Goal: Task Accomplishment & Management: Manage account settings

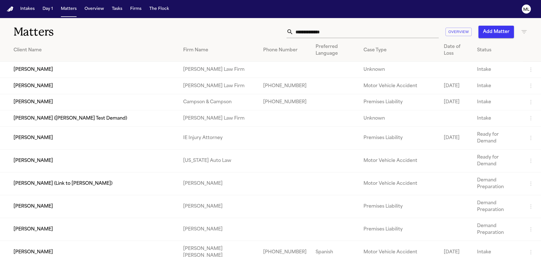
click at [321, 31] on input "text" at bounding box center [365, 32] width 145 height 12
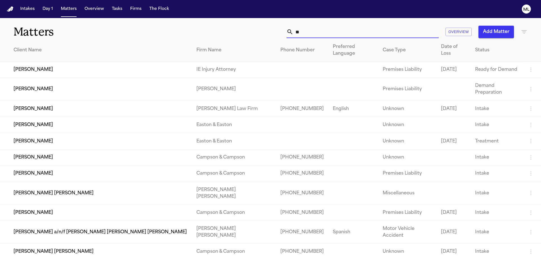
type input "*"
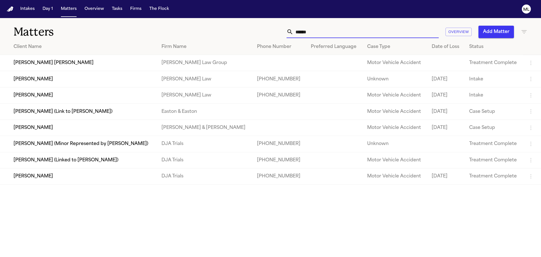
type input "******"
click at [106, 176] on td "[PERSON_NAME]" at bounding box center [78, 176] width 157 height 16
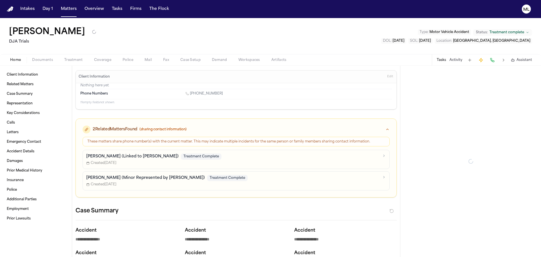
type textarea "*"
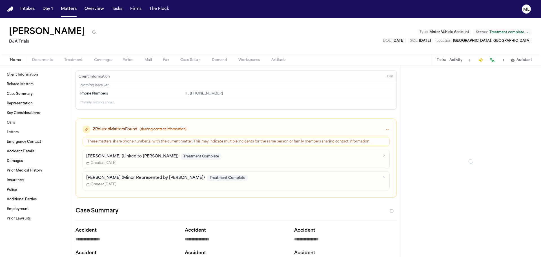
type textarea "*"
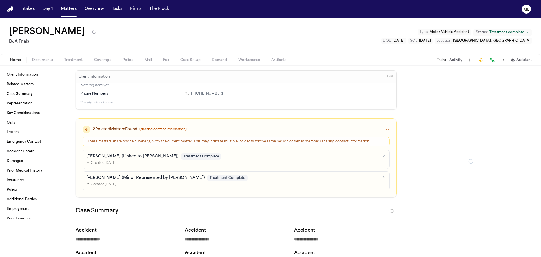
type textarea "*"
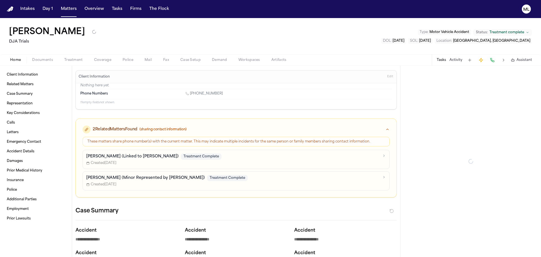
type textarea "*"
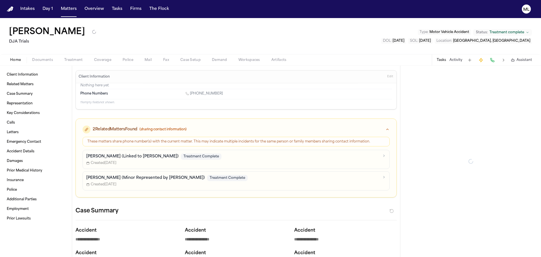
type textarea "*"
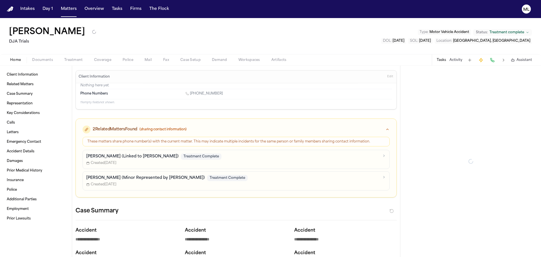
type textarea "*"
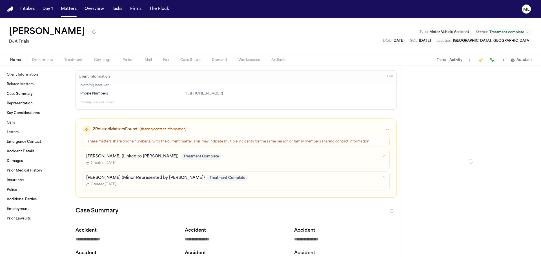
type textarea "*"
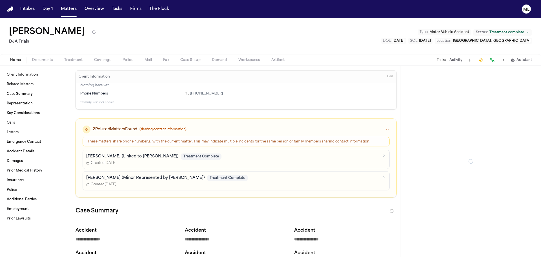
type textarea "*"
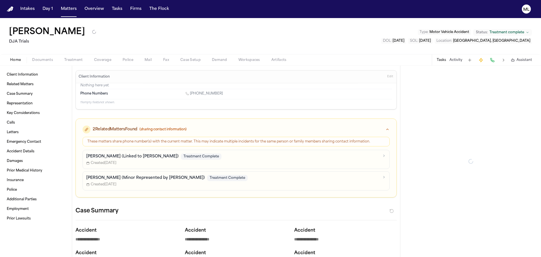
type textarea "*"
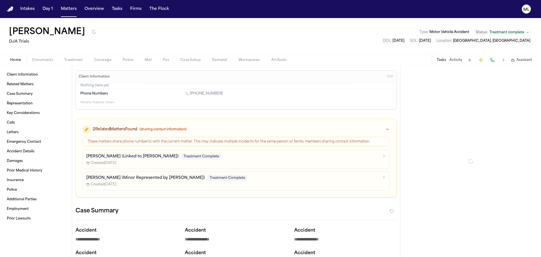
type textarea "*"
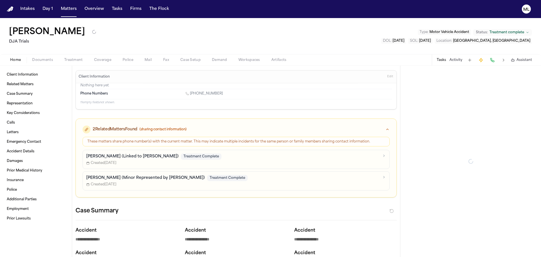
type textarea "*"
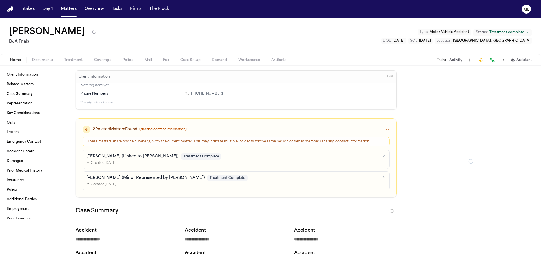
type textarea "*"
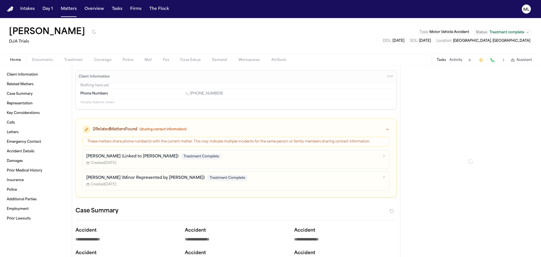
type textarea "*"
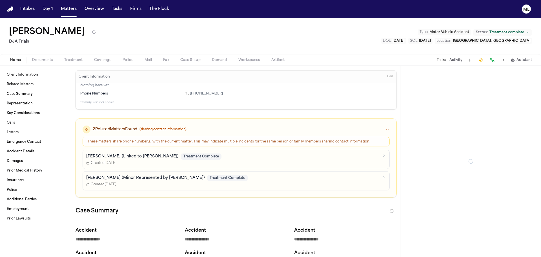
type textarea "*"
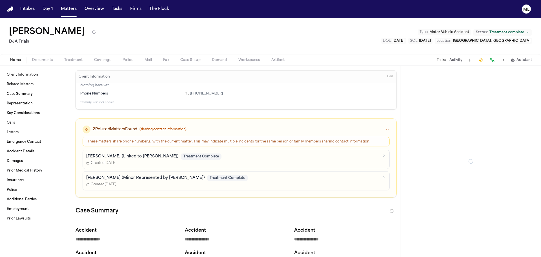
type textarea "*"
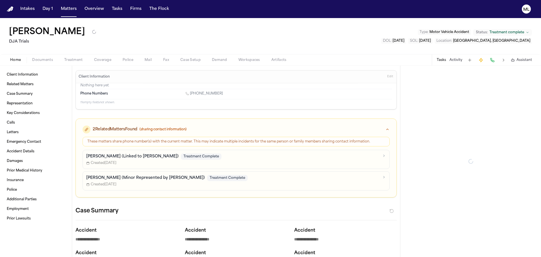
type textarea "*"
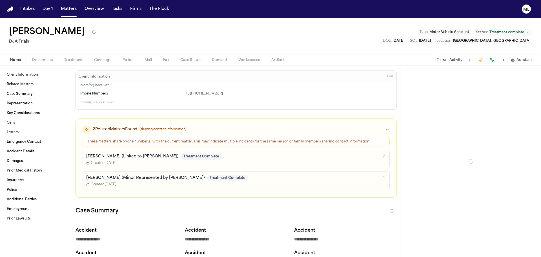
type textarea "*"
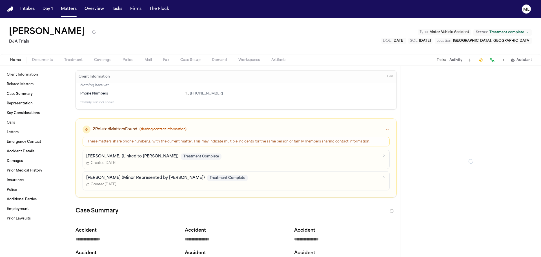
type textarea "*"
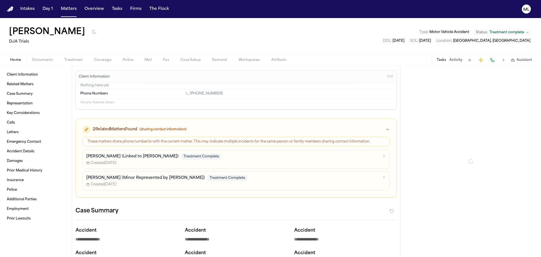
type textarea "*"
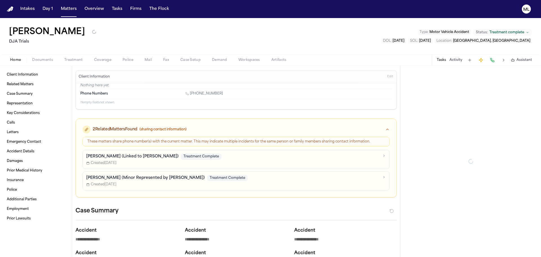
type textarea "*"
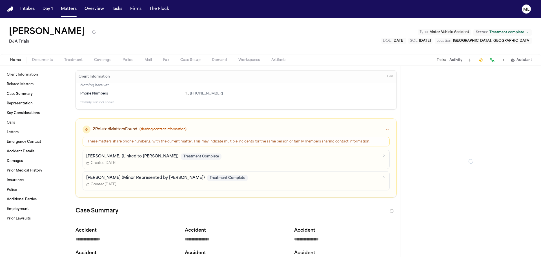
type textarea "*"
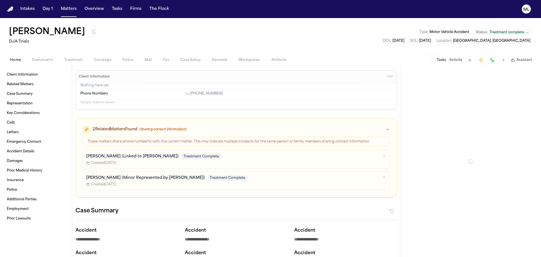
type textarea "*"
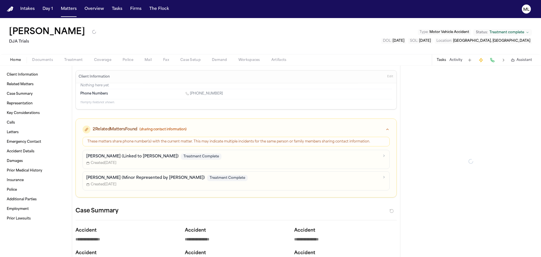
type textarea "*"
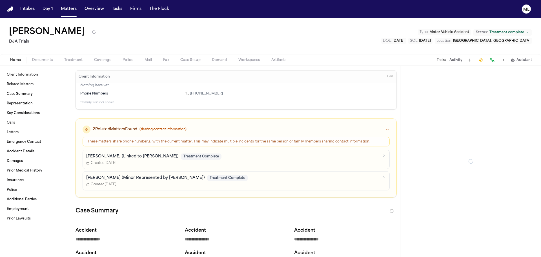
type textarea "*"
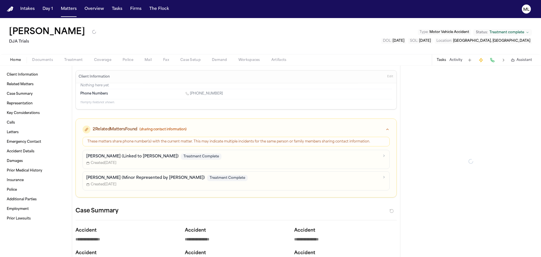
type textarea "*"
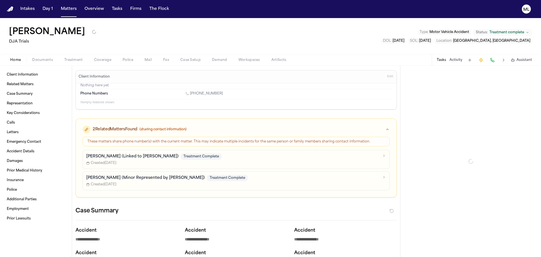
type textarea "*"
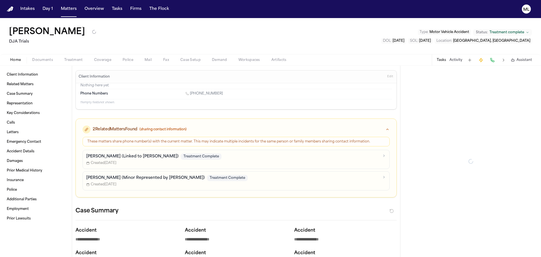
type textarea "*"
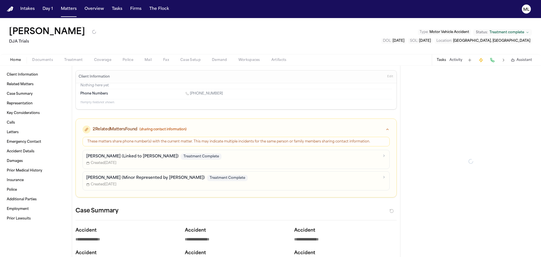
type textarea "*"
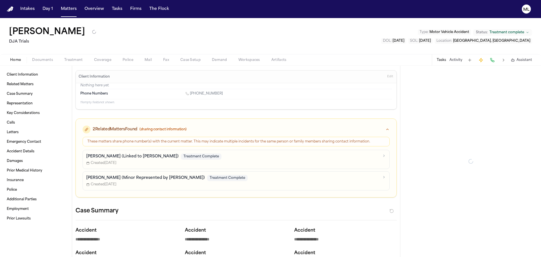
type textarea "*"
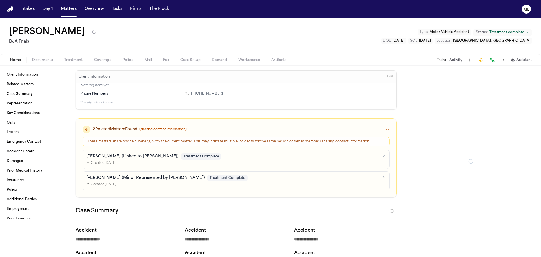
type textarea "*"
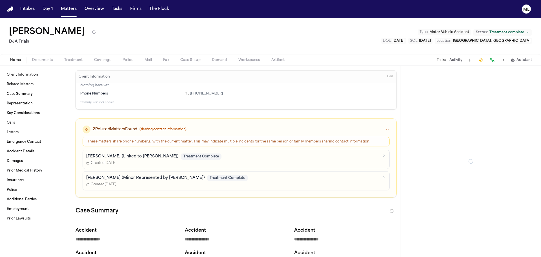
type textarea "*"
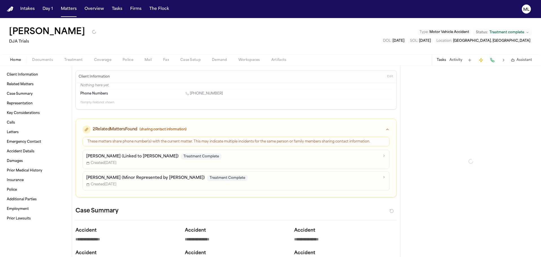
type textarea "*"
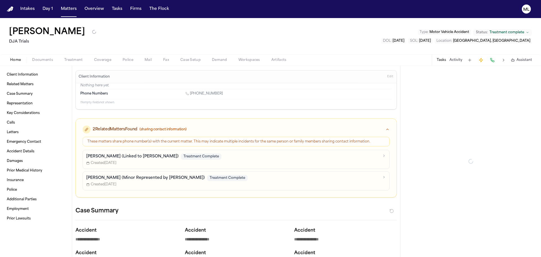
type textarea "*"
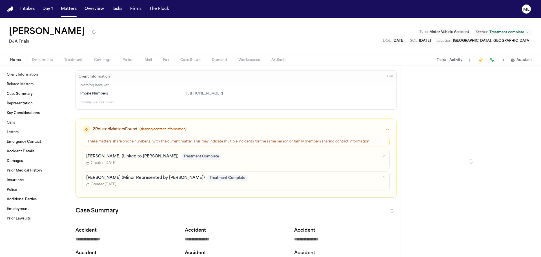
type textarea "*"
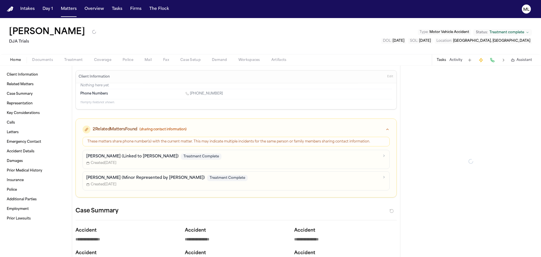
type textarea "*"
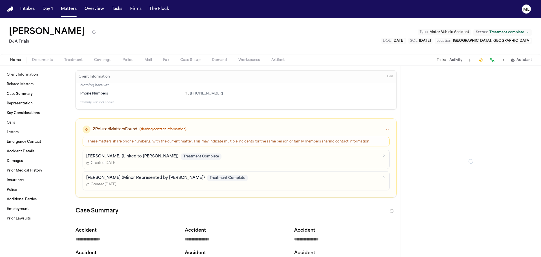
type textarea "*"
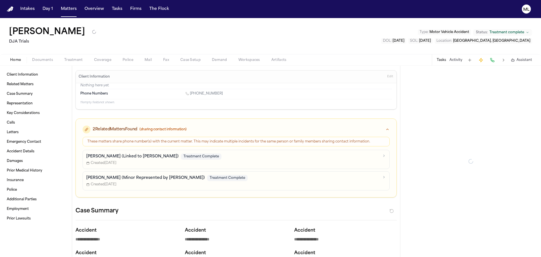
type textarea "*"
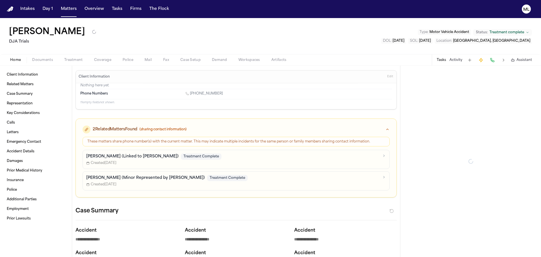
type textarea "*"
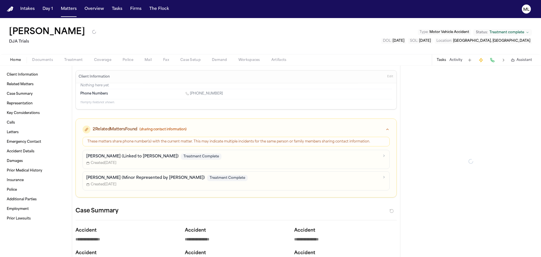
type textarea "*"
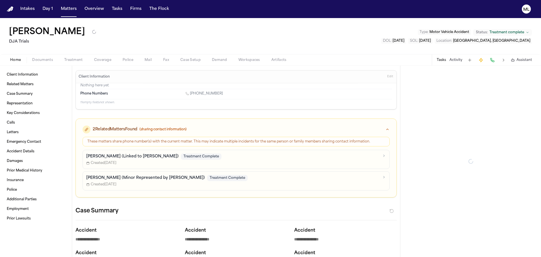
type textarea "*"
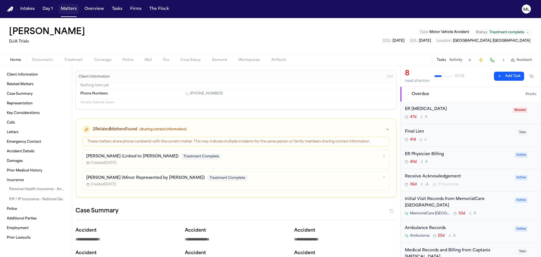
click at [65, 10] on button "Matters" at bounding box center [69, 9] width 20 height 10
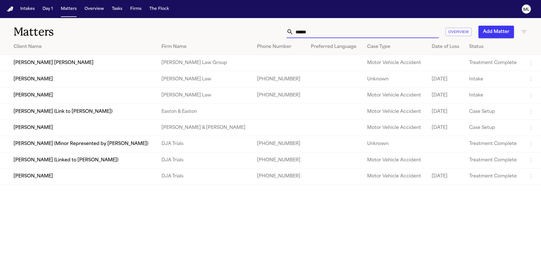
drag, startPoint x: 311, startPoint y: 29, endPoint x: 289, endPoint y: 29, distance: 22.2
click at [289, 29] on div "******" at bounding box center [362, 32] width 152 height 12
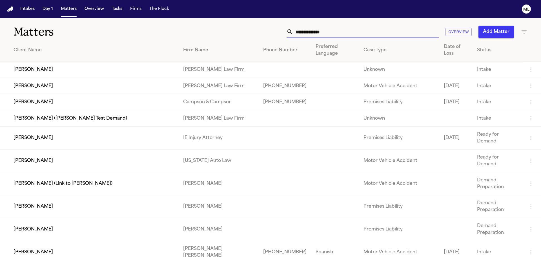
click at [321, 29] on input "text" at bounding box center [365, 32] width 145 height 12
click at [67, 9] on button "Matters" at bounding box center [69, 9] width 20 height 10
click at [317, 29] on input "text" at bounding box center [365, 32] width 145 height 12
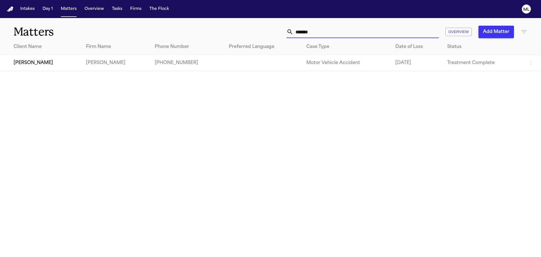
type input "*******"
click at [183, 62] on td "[PHONE_NUMBER]" at bounding box center [187, 63] width 74 height 16
click at [78, 67] on td "[PERSON_NAME]" at bounding box center [40, 63] width 81 height 16
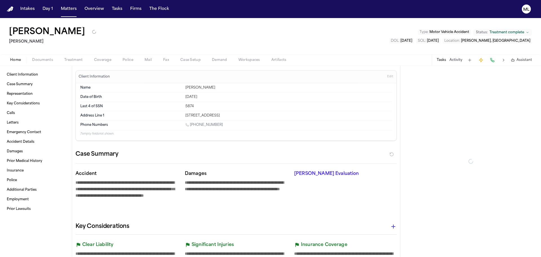
type textarea "*"
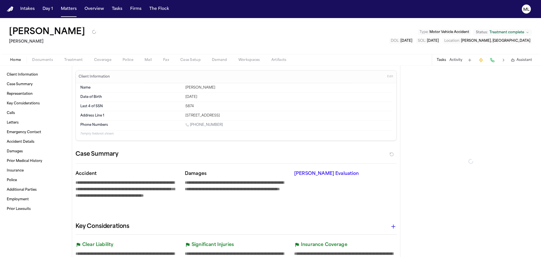
type textarea "*"
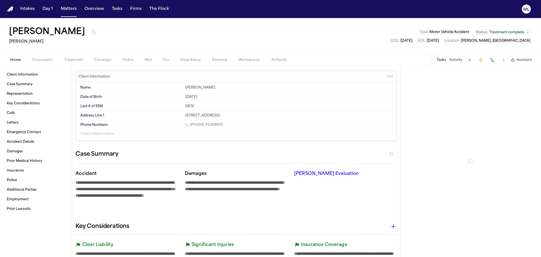
type textarea "*"
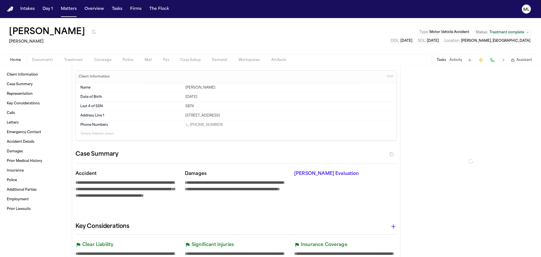
type textarea "*"
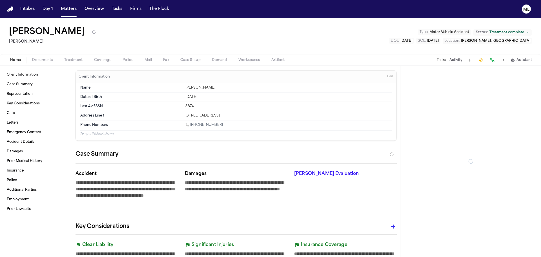
type textarea "*"
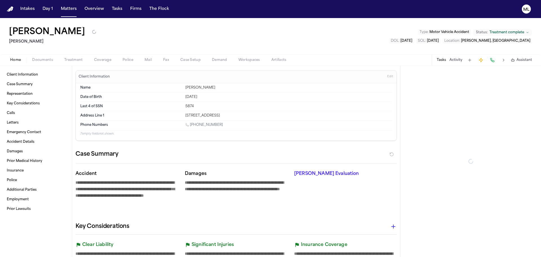
type textarea "*"
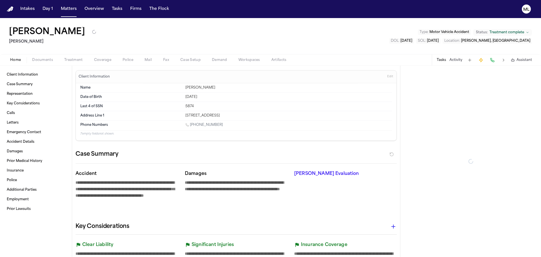
type textarea "*"
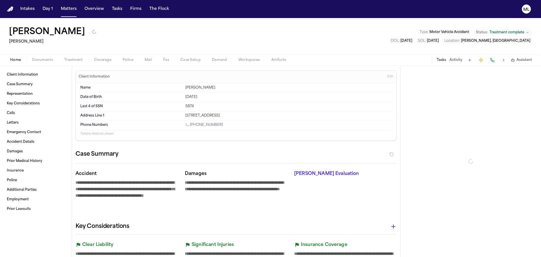
type textarea "*"
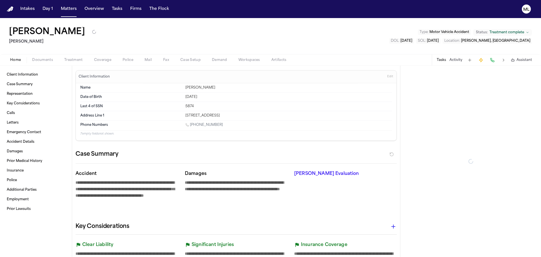
type textarea "*"
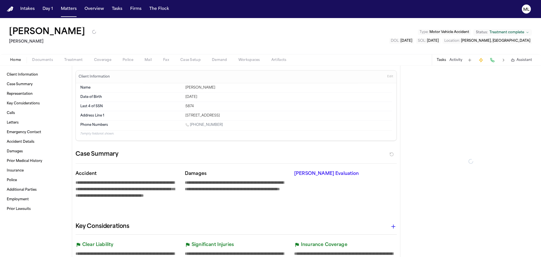
type textarea "*"
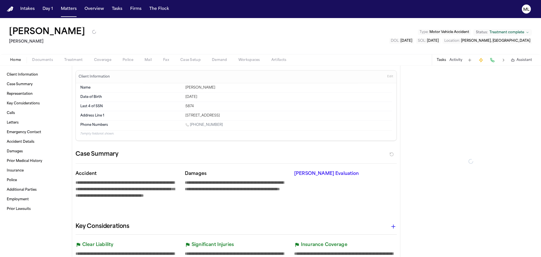
type textarea "*"
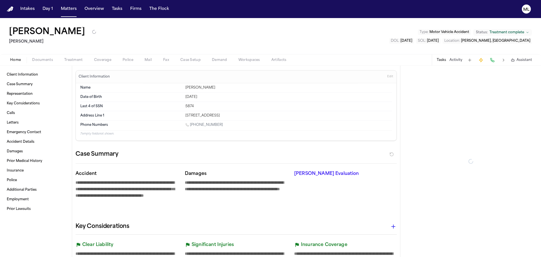
type textarea "*"
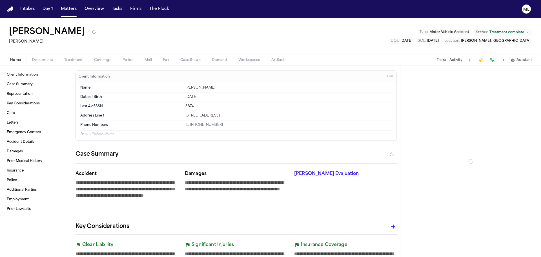
type textarea "*"
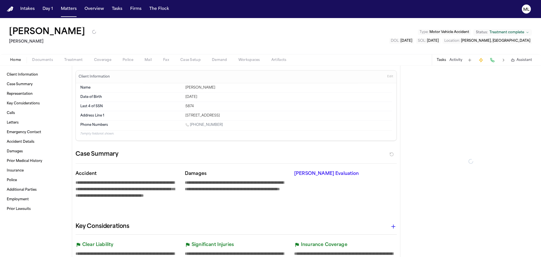
type textarea "*"
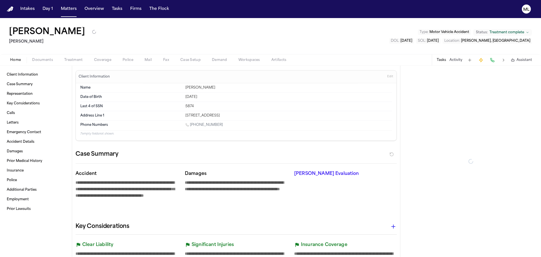
type textarea "*"
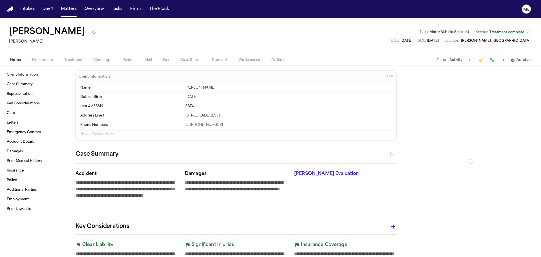
type textarea "*"
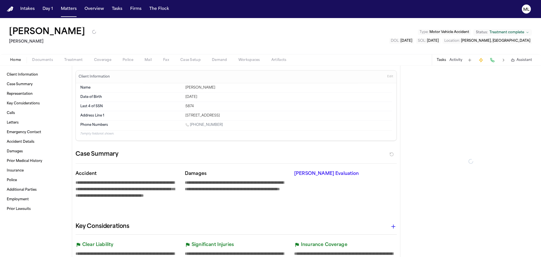
type textarea "*"
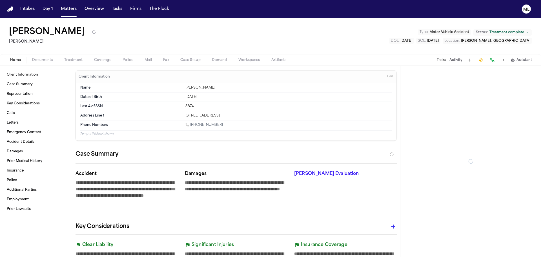
type textarea "*"
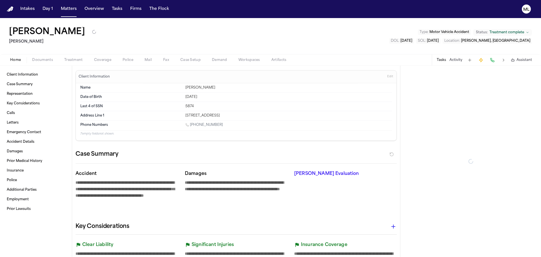
type textarea "*"
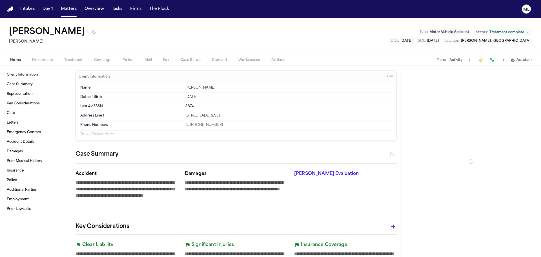
type textarea "*"
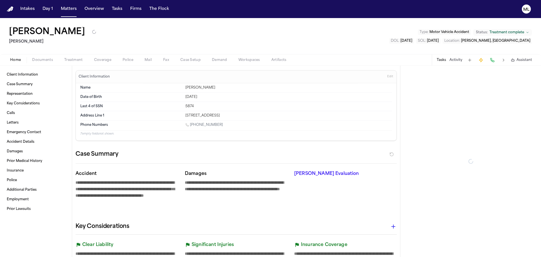
type textarea "*"
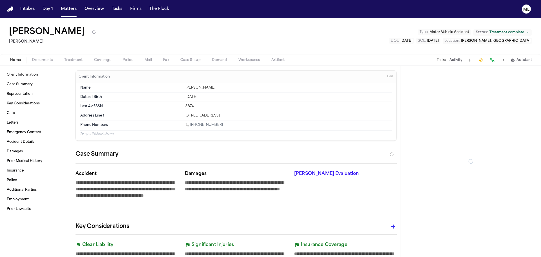
type textarea "*"
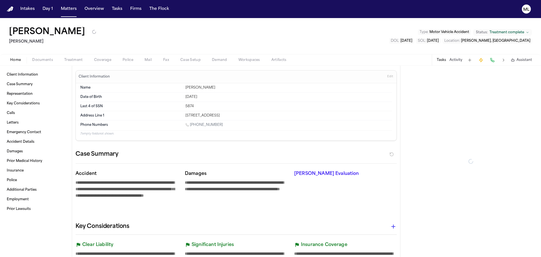
type textarea "*"
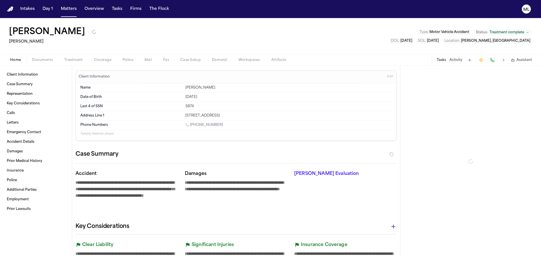
type textarea "*"
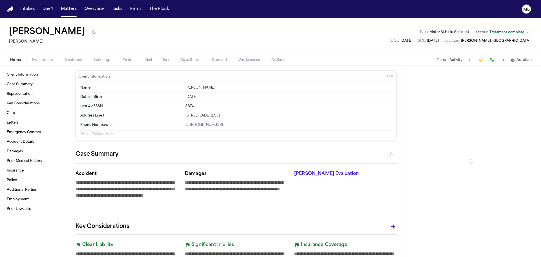
type textarea "*"
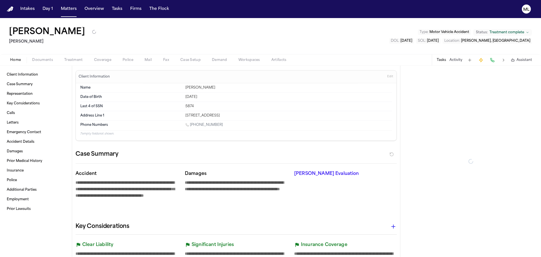
type textarea "*"
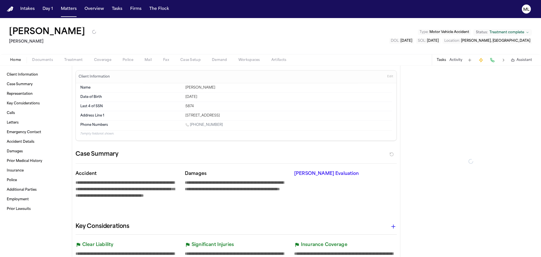
type textarea "*"
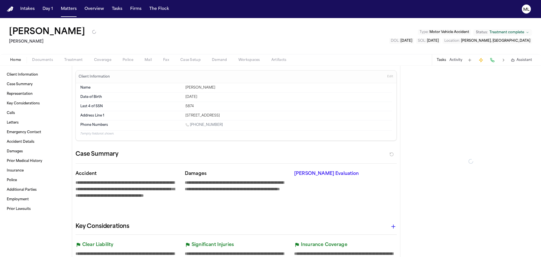
type textarea "*"
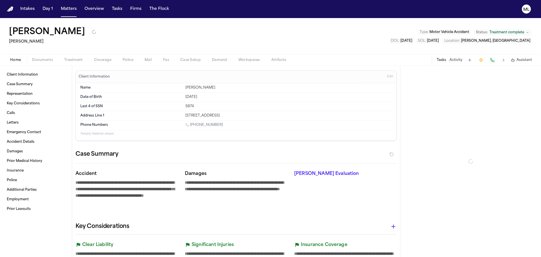
type textarea "*"
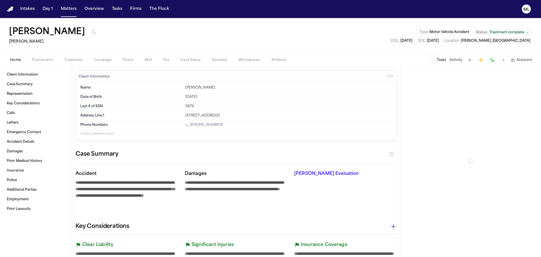
type textarea "*"
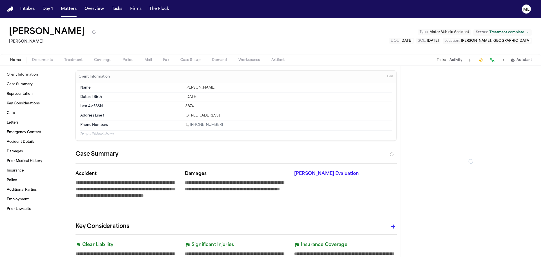
type textarea "*"
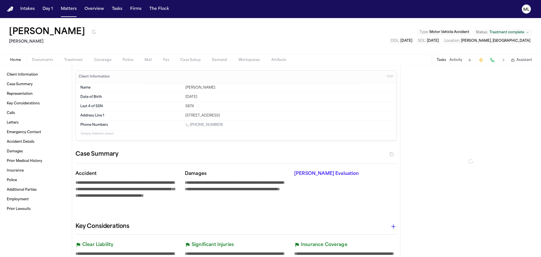
type textarea "*"
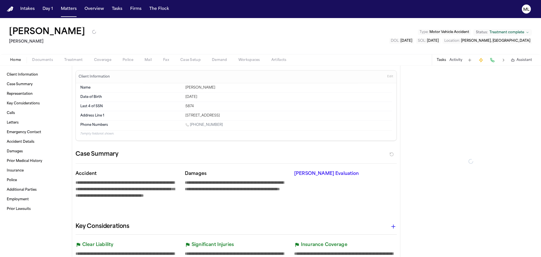
type textarea "*"
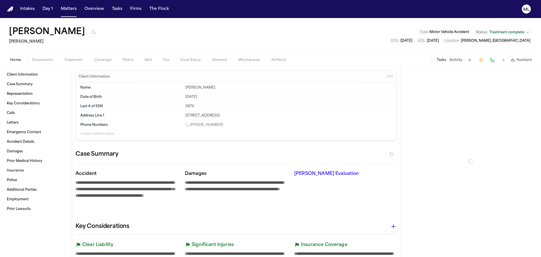
type textarea "*"
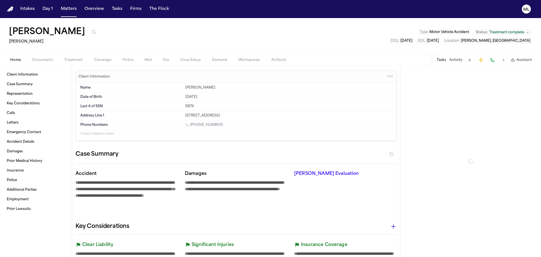
type textarea "*"
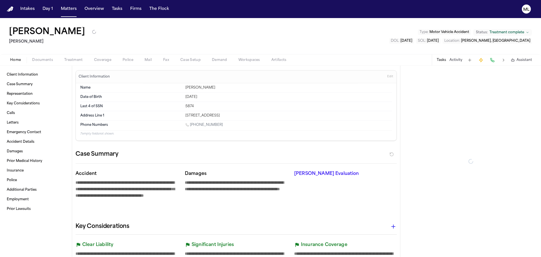
type textarea "*"
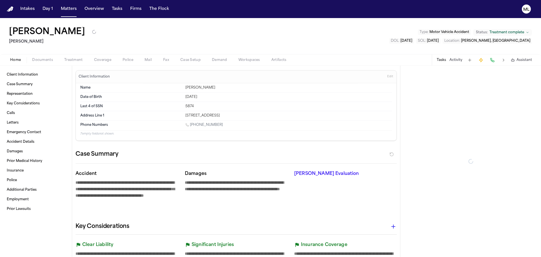
type textarea "*"
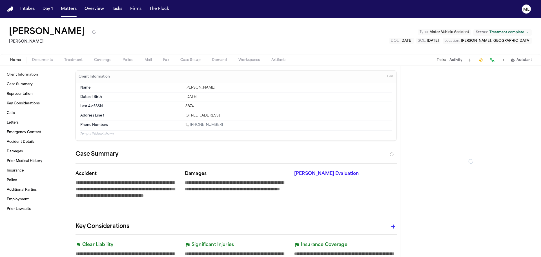
type textarea "*"
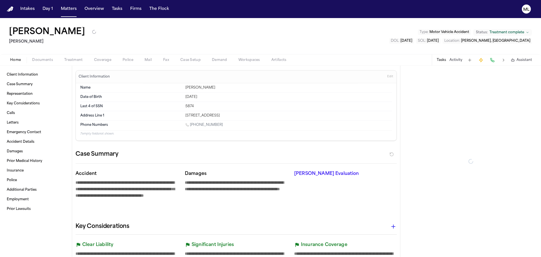
type textarea "*"
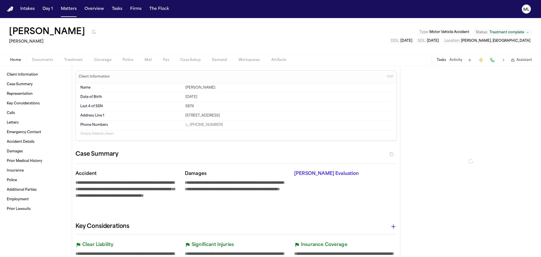
type textarea "*"
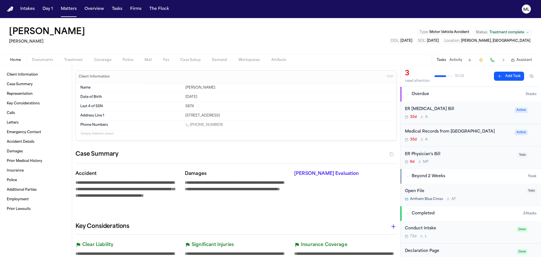
click at [98, 57] on button "Coverage" at bounding box center [102, 60] width 28 height 7
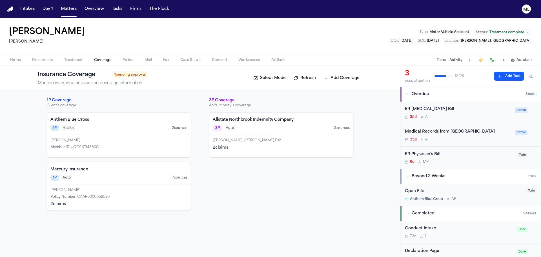
click at [124, 175] on div "1P Auto 7 source s" at bounding box center [118, 177] width 137 height 6
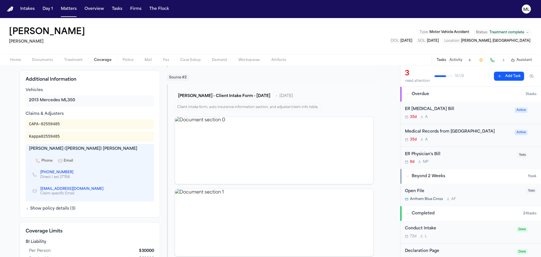
scroll to position [141, 0]
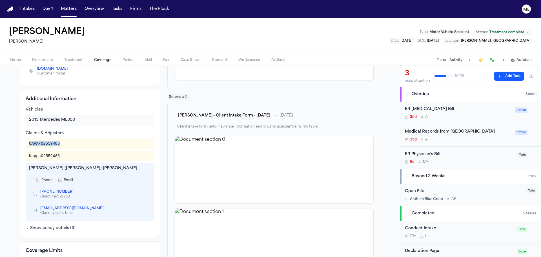
drag, startPoint x: 58, startPoint y: 146, endPoint x: 26, endPoint y: 145, distance: 32.1
click at [26, 145] on div "CAPA-02559485" at bounding box center [90, 143] width 128 height 10
copy div "CAPA-02559485"
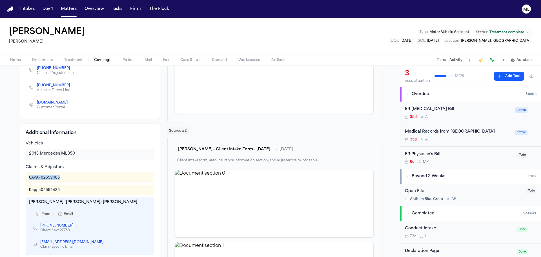
scroll to position [28, 0]
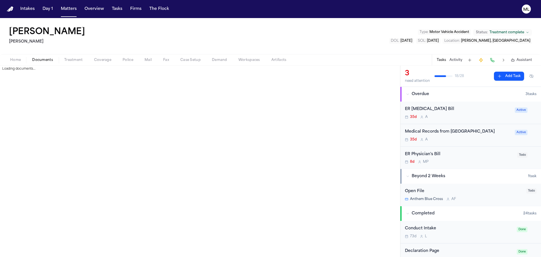
click at [44, 59] on span "Documents" at bounding box center [42, 60] width 21 height 5
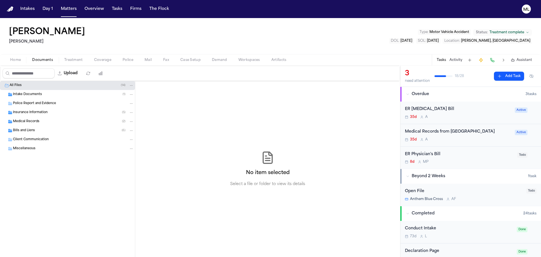
click at [34, 111] on span "Insurance Information" at bounding box center [30, 112] width 35 height 5
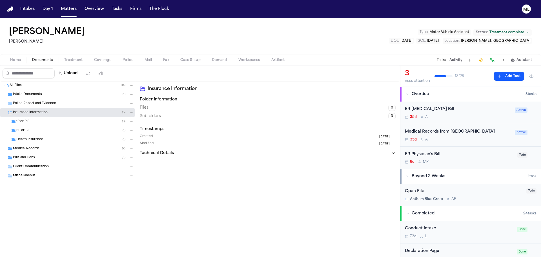
click at [42, 122] on div "1P or PIP ( 3 )" at bounding box center [74, 121] width 117 height 5
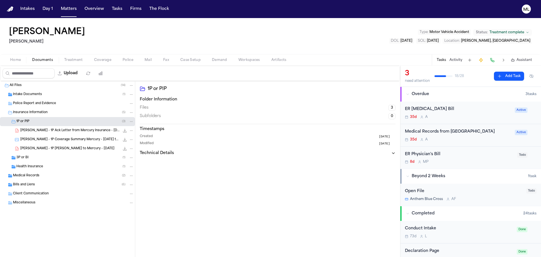
click at [69, 129] on span "T. Colvin - 1P Ack Letter from Mercury Insurance - 6.16.25" at bounding box center [69, 130] width 99 height 5
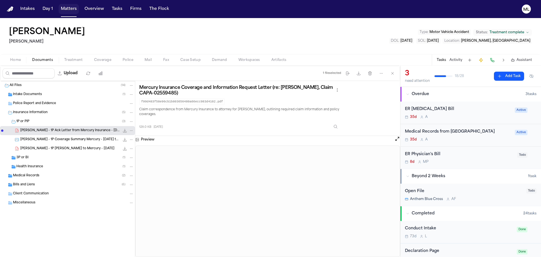
click at [76, 11] on button "Matters" at bounding box center [69, 9] width 20 height 10
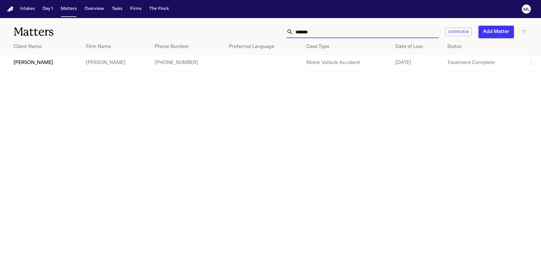
drag, startPoint x: 326, startPoint y: 32, endPoint x: 240, endPoint y: 31, distance: 85.3
click at [240, 31] on div "******* Overview Add Matter" at bounding box center [345, 32] width 364 height 12
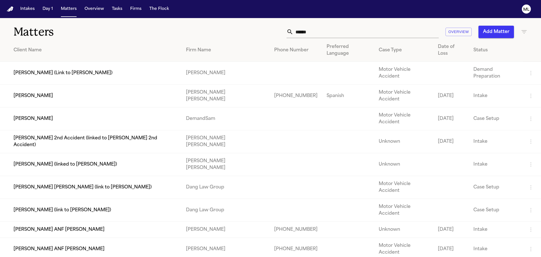
click at [148, 107] on td "[PERSON_NAME]" at bounding box center [90, 118] width 181 height 23
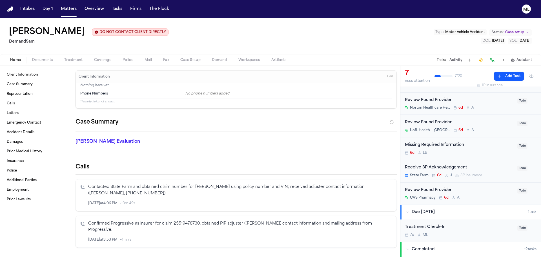
scroll to position [56, 0]
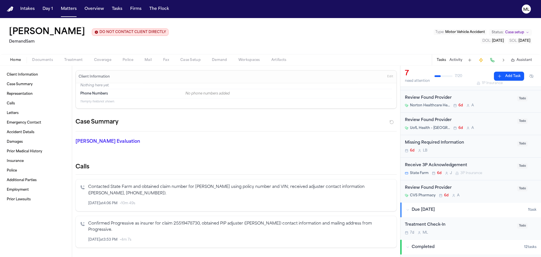
click at [482, 169] on div "Receive 3P Acknowledgement State Farm 6d J 3P Insurance" at bounding box center [459, 168] width 109 height 13
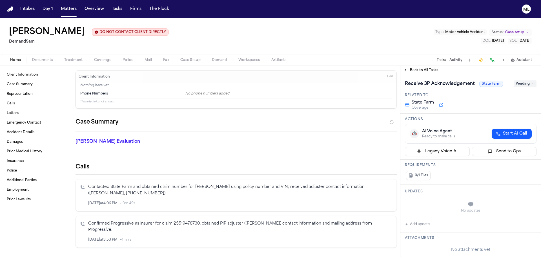
scroll to position [84, 0]
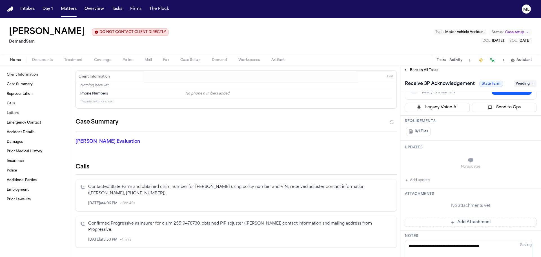
click at [473, 221] on button "Add Attachment" at bounding box center [471, 221] width 132 height 9
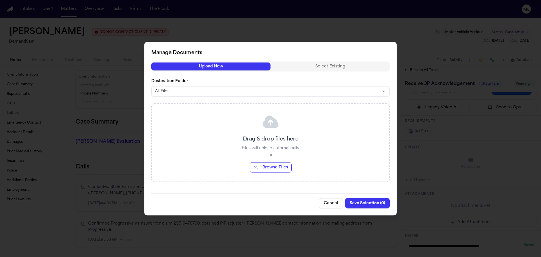
click at [276, 166] on button "Browse Files" at bounding box center [270, 167] width 42 height 10
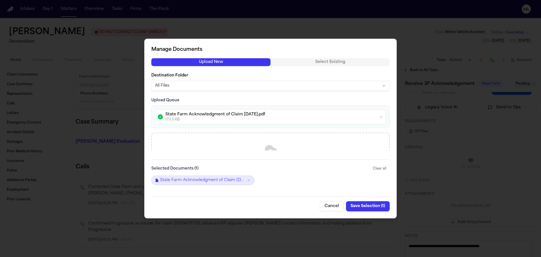
click at [358, 202] on button "Save Selection ( 1 )" at bounding box center [368, 206] width 44 height 10
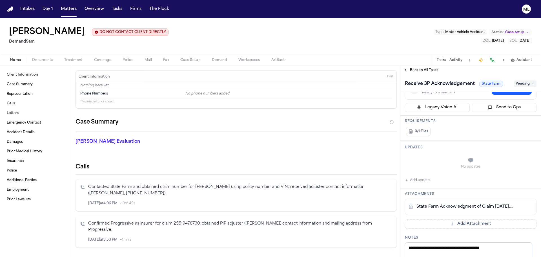
click at [526, 83] on span "Pending" at bounding box center [525, 83] width 23 height 7
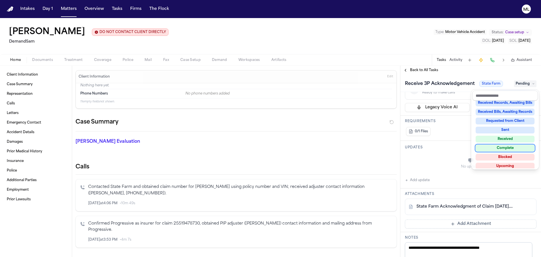
click at [498, 146] on div "Complete" at bounding box center [504, 147] width 59 height 7
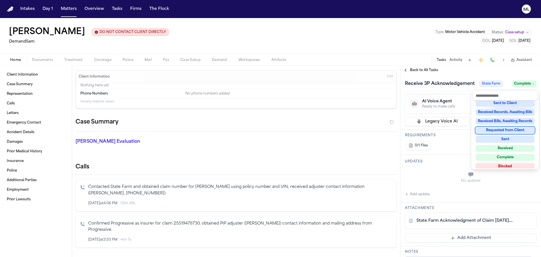
scroll to position [99, 0]
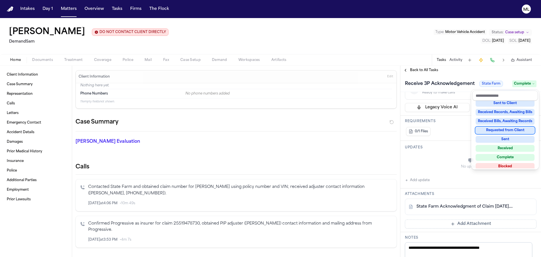
click at [431, 71] on div "**********" at bounding box center [470, 161] width 141 height 191
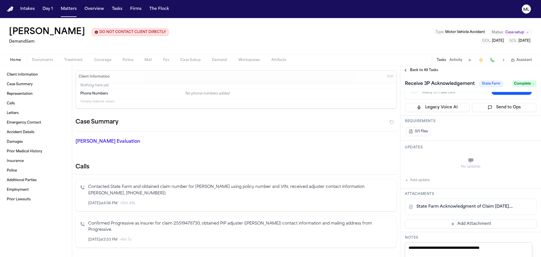
click at [431, 71] on span "Back to All Tasks" at bounding box center [424, 70] width 28 height 5
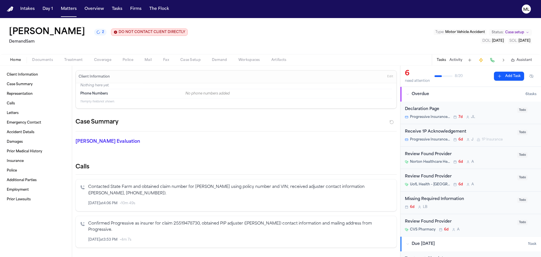
click at [497, 204] on div "6d L B" at bounding box center [459, 206] width 109 height 5
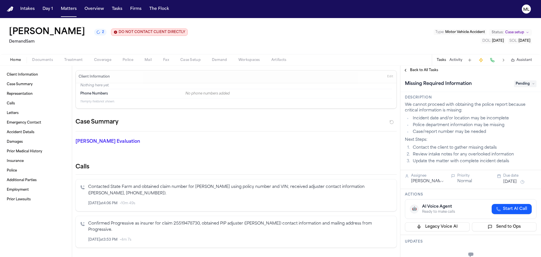
click at [524, 83] on span "Pending" at bounding box center [525, 83] width 23 height 7
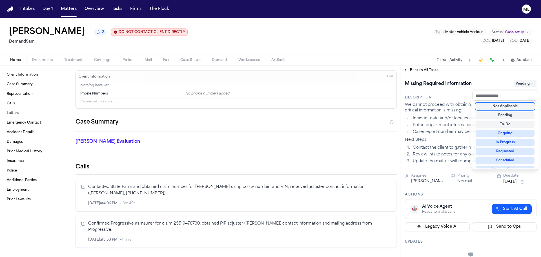
click at [512, 104] on div "Not Applicable" at bounding box center [504, 106] width 59 height 7
click at [428, 73] on div "Back to All Tasks Missing Required Information Not Applicable Description We ca…" at bounding box center [470, 161] width 141 height 191
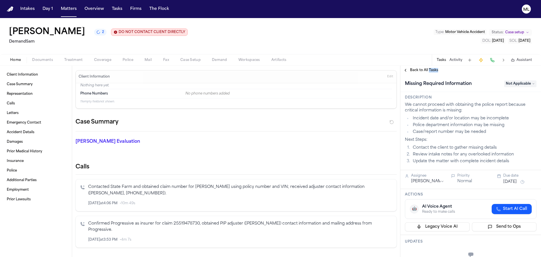
click at [428, 73] on div "Back to All Tasks" at bounding box center [470, 70] width 141 height 9
click at [428, 69] on span "Back to All Tasks" at bounding box center [424, 70] width 28 height 5
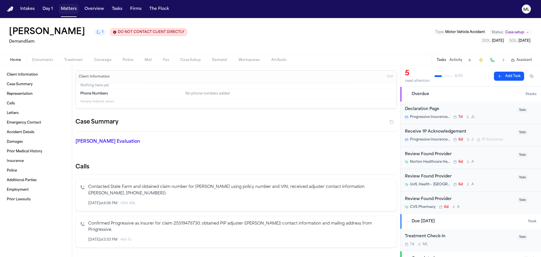
click at [67, 12] on button "Matters" at bounding box center [69, 9] width 20 height 10
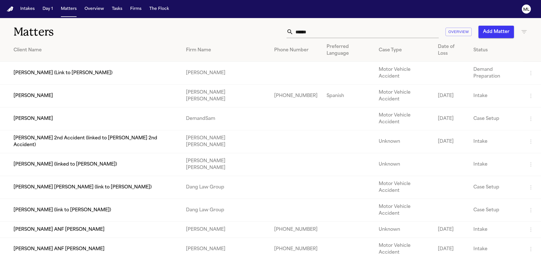
drag, startPoint x: 233, startPoint y: 31, endPoint x: 228, endPoint y: 30, distance: 5.1
click at [226, 31] on div "****** Overview Add Matter" at bounding box center [345, 32] width 364 height 12
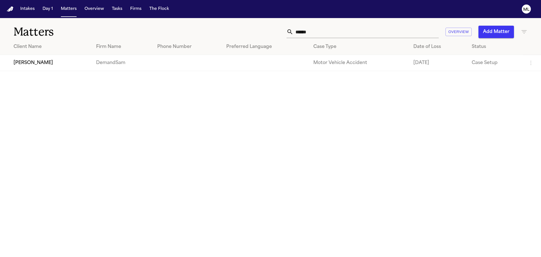
click at [73, 67] on td "[PERSON_NAME]" at bounding box center [46, 63] width 92 height 16
